Goal: Browse casually: Explore the website without a specific task or goal

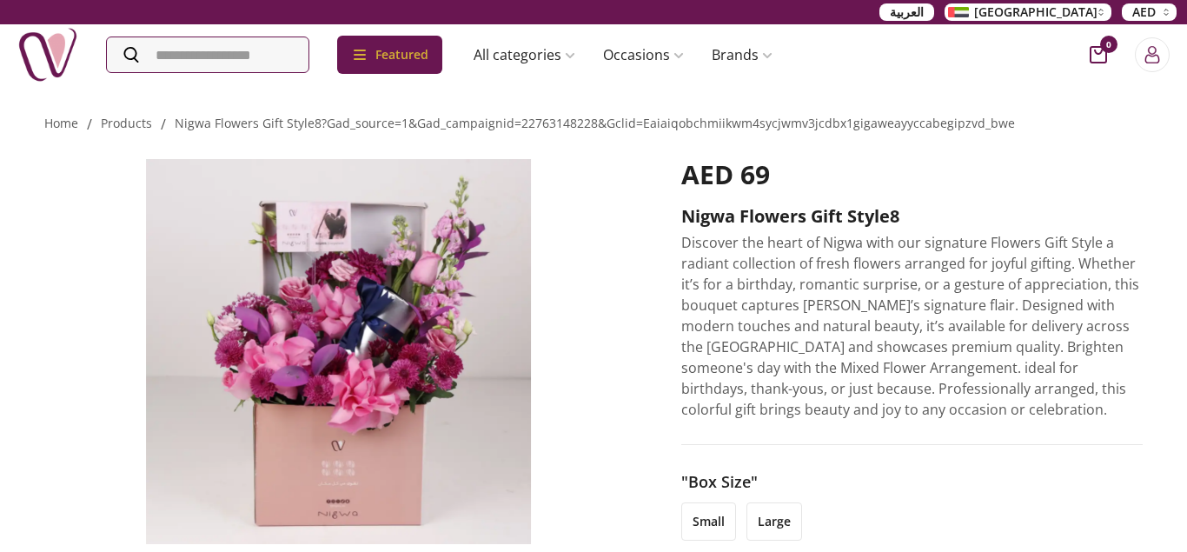
click at [779, 525] on li "large" at bounding box center [774, 521] width 56 height 38
click at [704, 525] on li "small" at bounding box center [708, 521] width 55 height 38
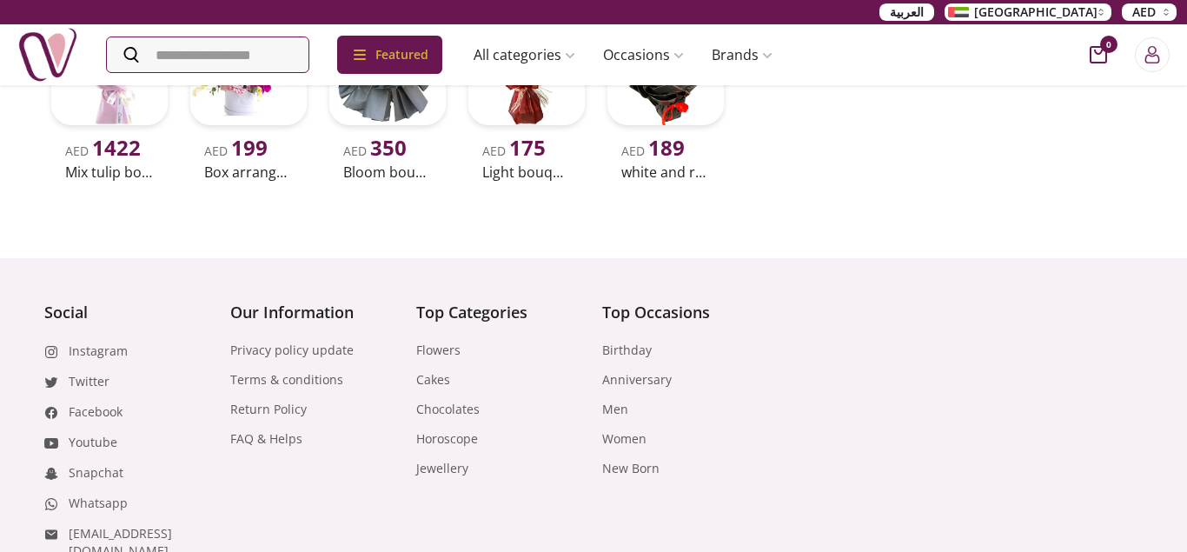
scroll to position [620, 0]
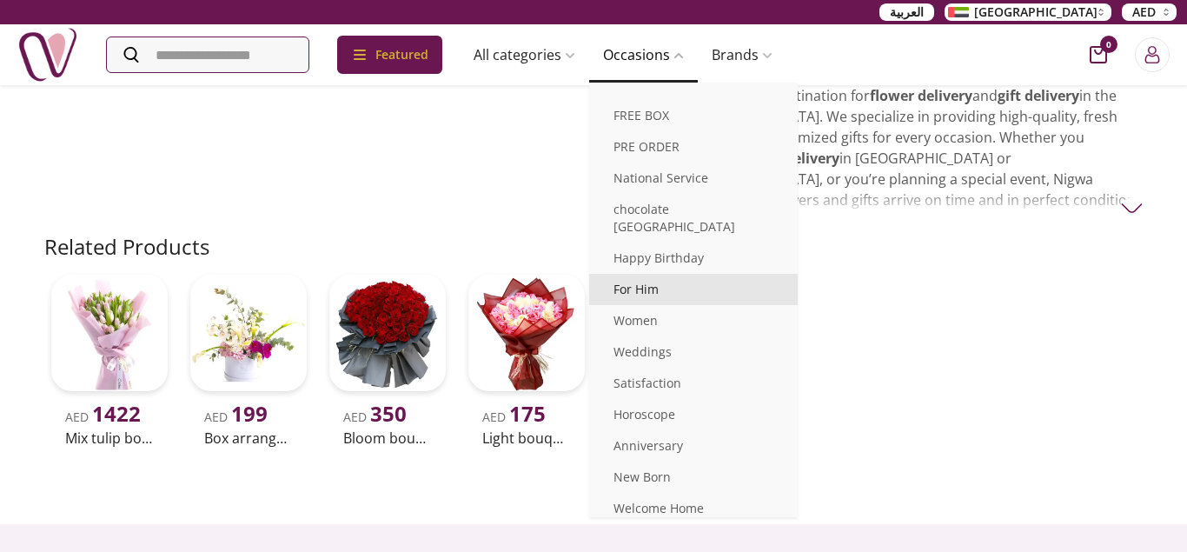
click at [673, 274] on link "For Him" at bounding box center [693, 289] width 209 height 31
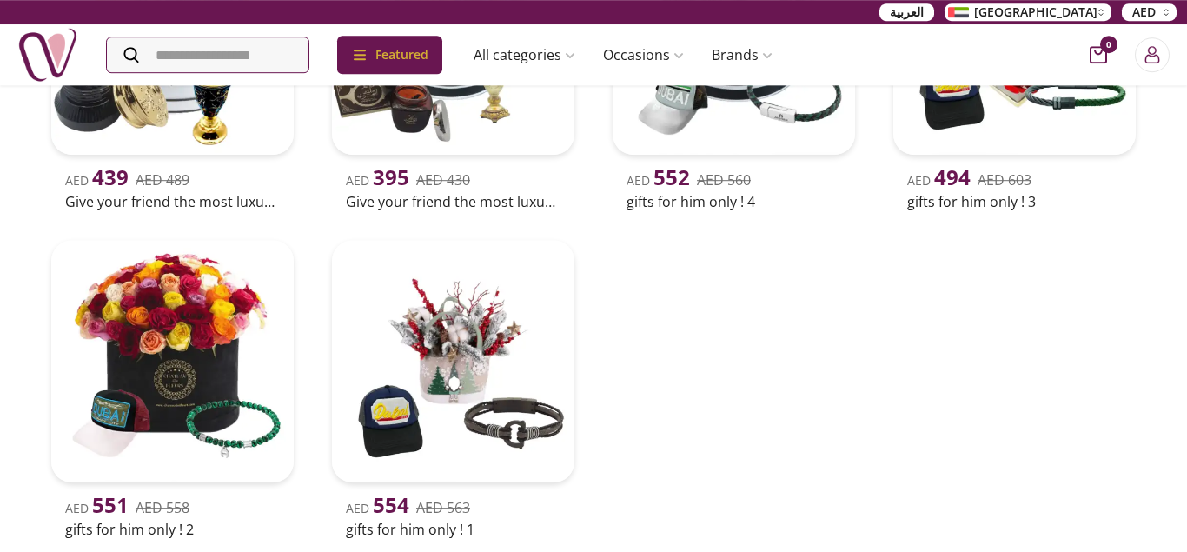
scroll to position [975, 0]
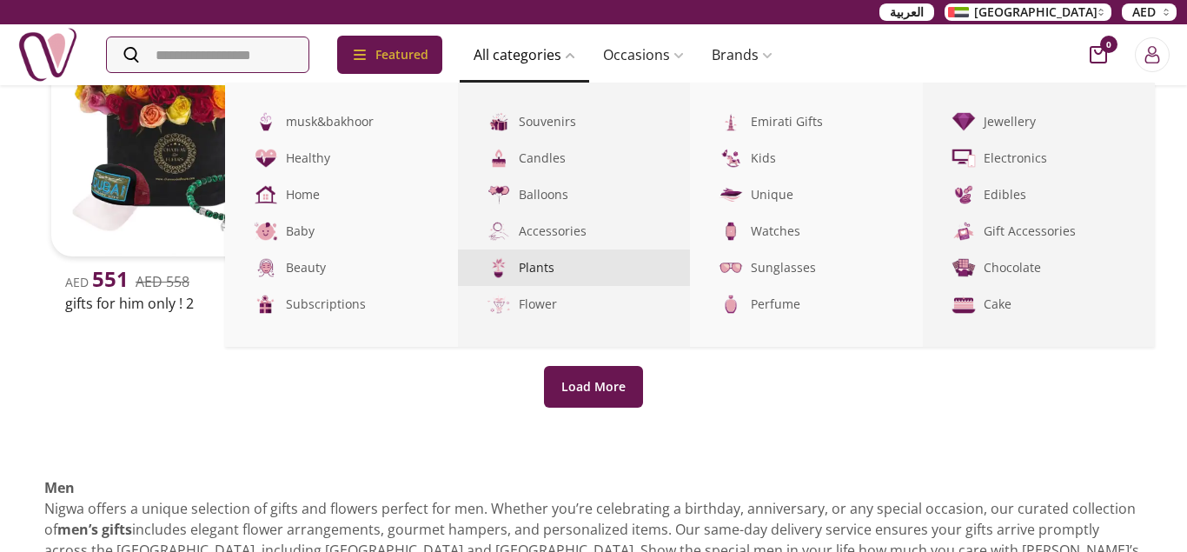
click at [566, 267] on link "Plants" at bounding box center [574, 267] width 233 height 36
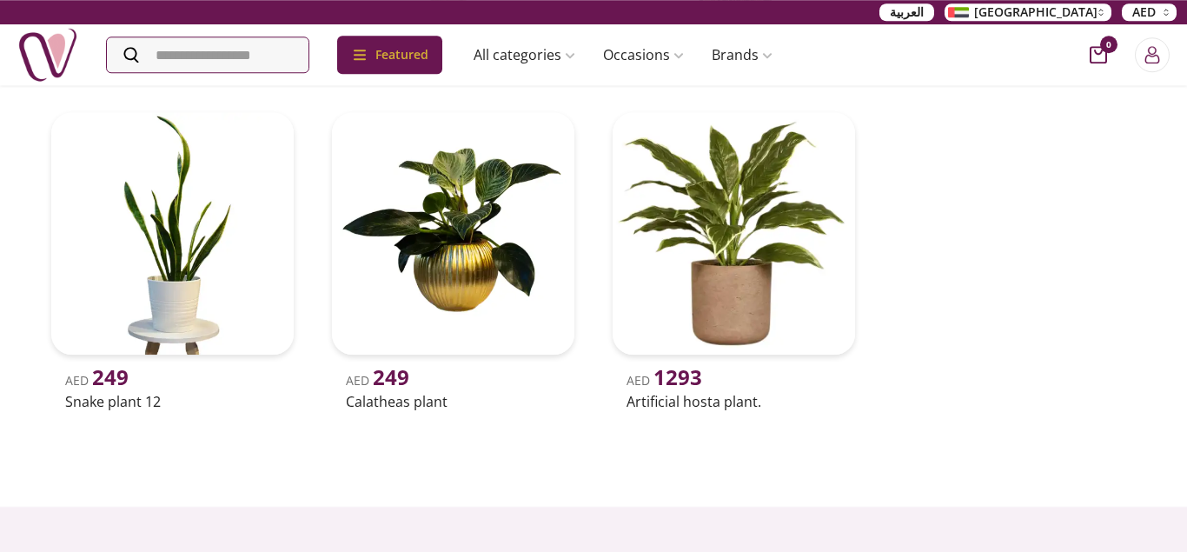
scroll to position [2906, 0]
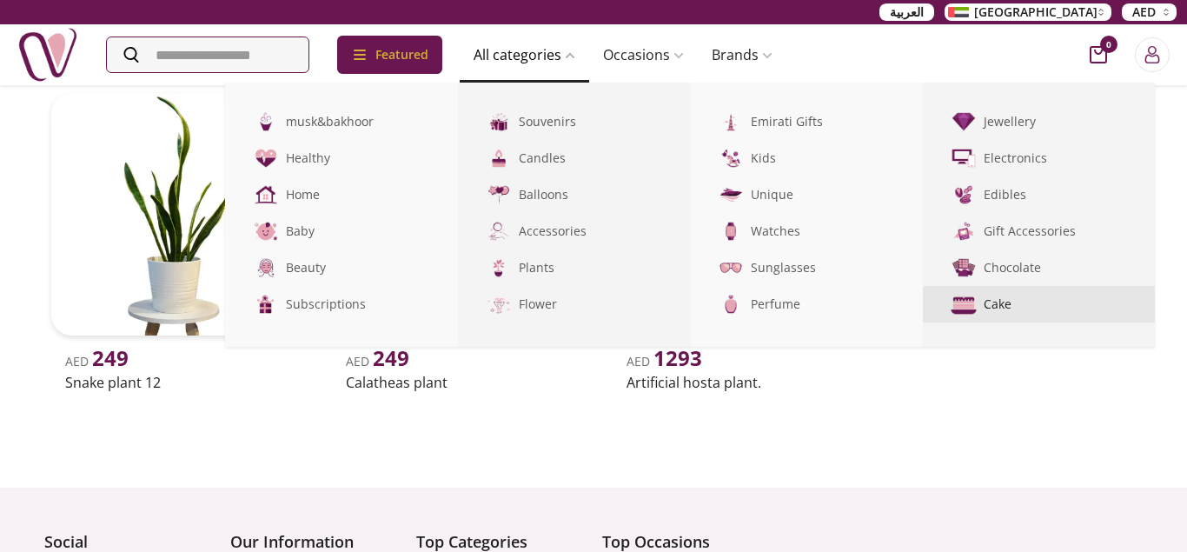
click at [1019, 300] on link "Cake" at bounding box center [1039, 304] width 233 height 36
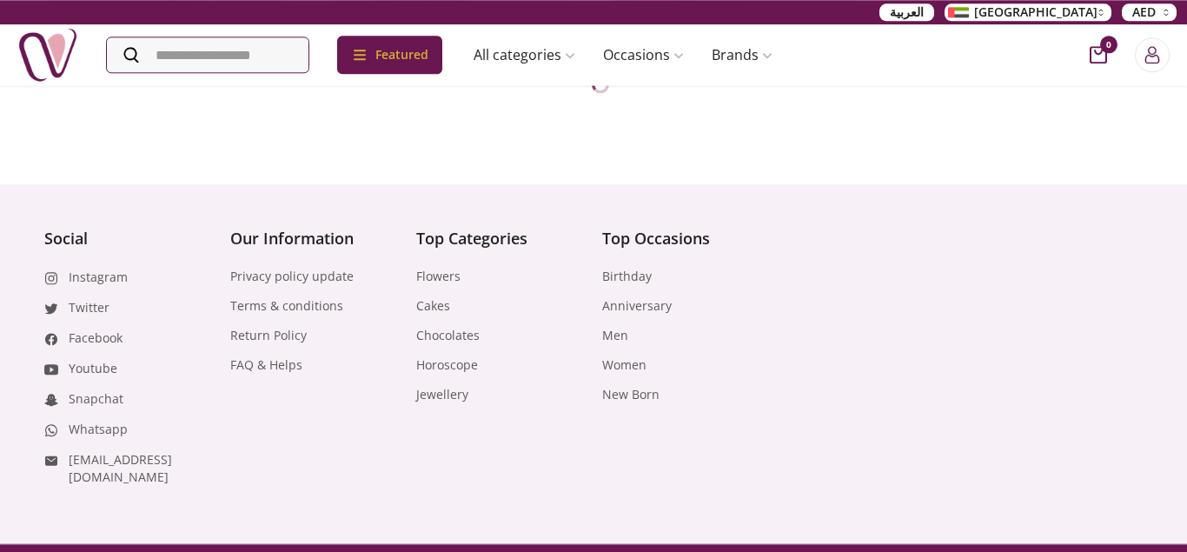
scroll to position [4255, 0]
